Goal: Task Accomplishment & Management: Manage account settings

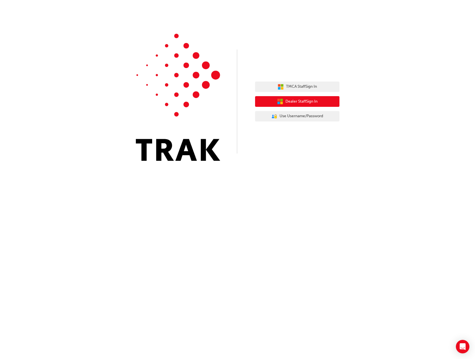
click at [291, 101] on span "Dealer Staff Sign In" at bounding box center [302, 102] width 32 height 6
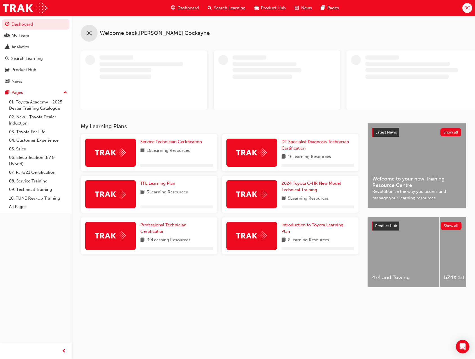
click at [466, 12] on div "BC" at bounding box center [468, 8] width 10 height 10
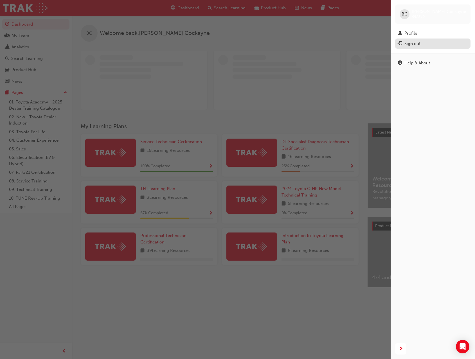
click at [421, 44] on div "Sign out" at bounding box center [433, 43] width 70 height 7
